Goal: Navigation & Orientation: Find specific page/section

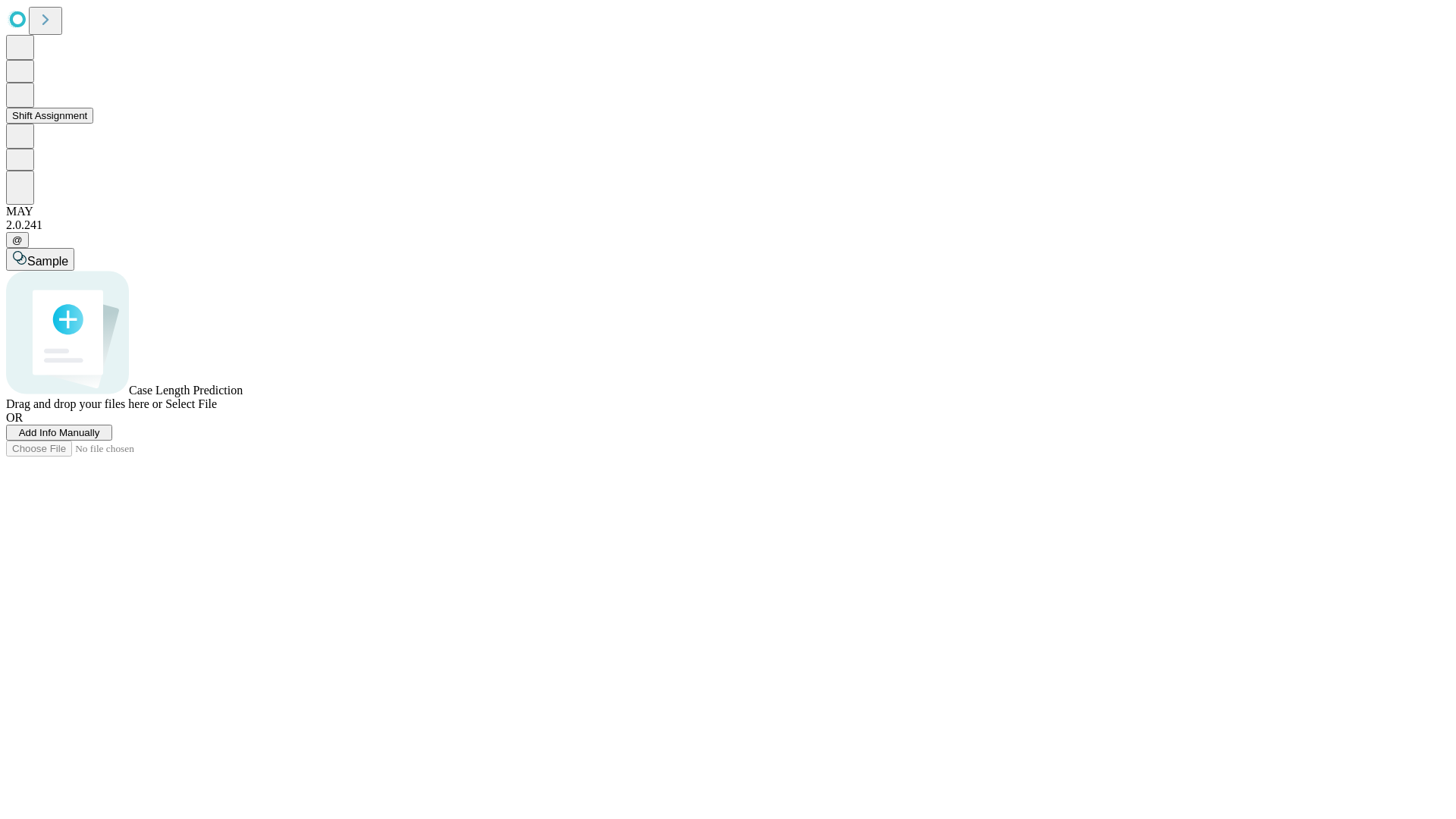
click at [93, 123] on button "Shift Assignment" at bounding box center [49, 115] width 87 height 16
